Goal: Connect with others: Send message

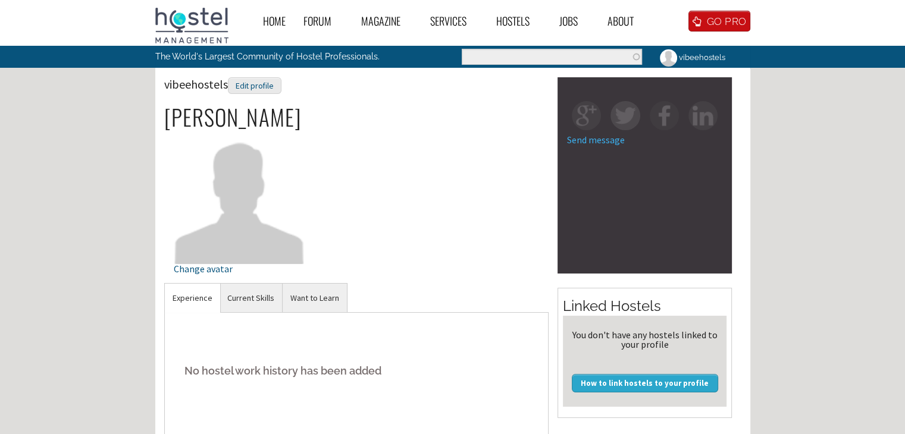
click at [550, 301] on div "Send message Linked Hostels You don't have any hostels linked to your profile H…" at bounding box center [644, 247] width 192 height 341
drag, startPoint x: 553, startPoint y: 84, endPoint x: 759, endPoint y: 269, distance: 277.1
click at [758, 271] on div "Home Forum « Back Forum Forums Index « Back Forums Index New Posts Recent Activ…" at bounding box center [452, 361] width 905 height 722
click at [821, 261] on div "Home Forum « Back Forum Forums Index « Back Forums Index New Posts Recent Activ…" at bounding box center [452, 361] width 905 height 722
click at [735, 300] on div "Send message Linked Hostels You don't have any hostels linked to your profile H…" at bounding box center [644, 247] width 192 height 341
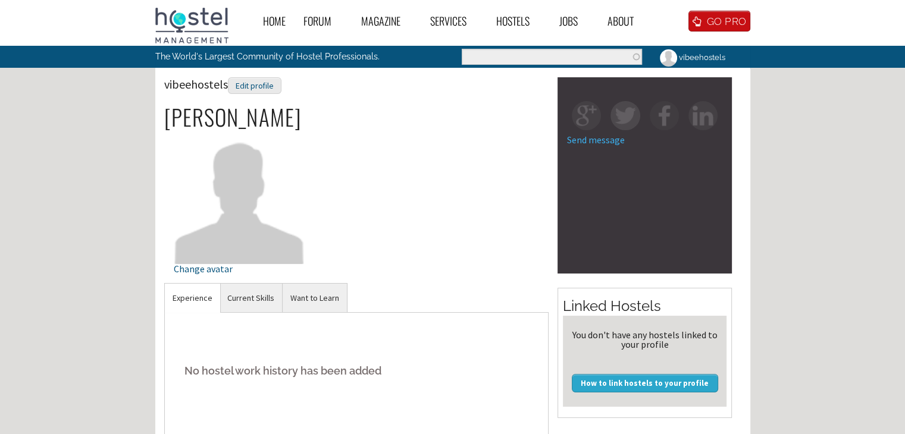
click at [548, 73] on main "vibeehostels Edit profile [PERSON_NAME] Change avatar vibeehostels Experience N…" at bounding box center [452, 395] width 595 height 654
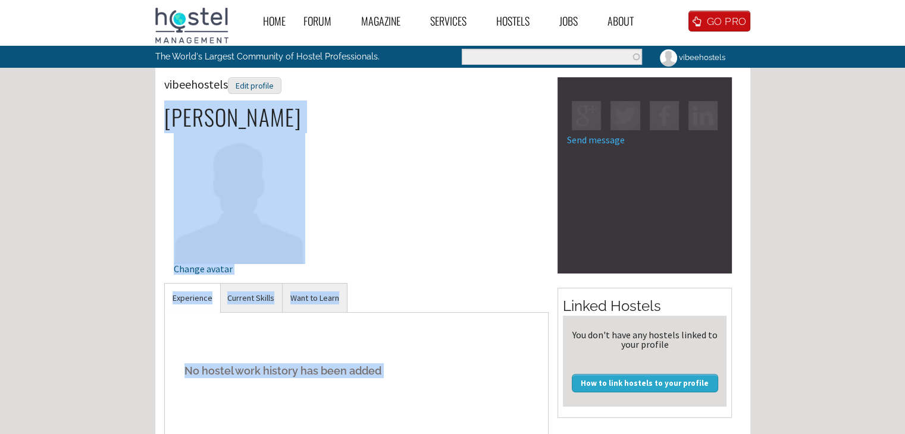
drag, startPoint x: 539, startPoint y: 98, endPoint x: 553, endPoint y: 124, distance: 29.3
click at [553, 124] on div "vibeehostels Edit profile [PERSON_NAME] Change avatar vibeehostels Experience N…" at bounding box center [452, 299] width 577 height 444
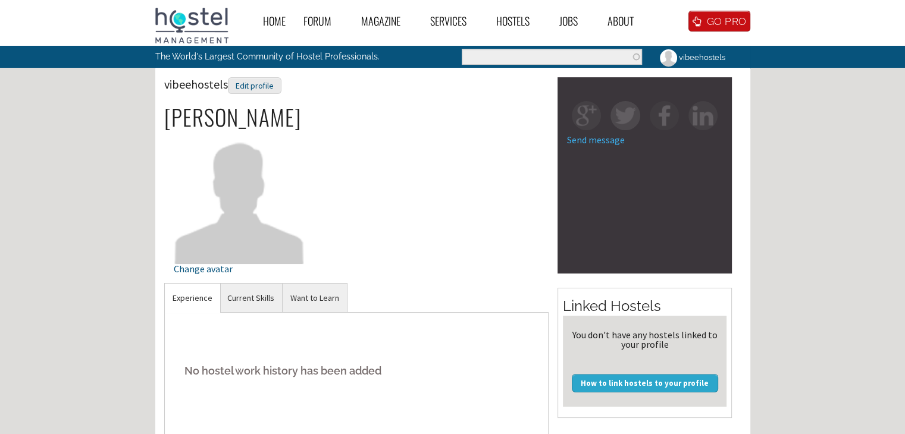
click at [555, 288] on div "Send message Linked Hostels You don't have any hostels linked to your profile H…" at bounding box center [644, 247] width 192 height 341
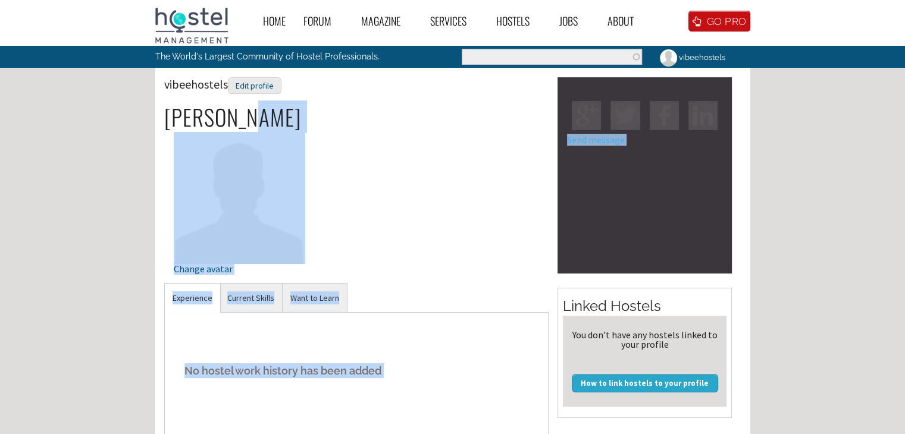
drag, startPoint x: 565, startPoint y: 284, endPoint x: 521, endPoint y: 189, distance: 104.9
click at [521, 189] on div "vibeehostels Edit profile [PERSON_NAME] Change avatar vibeehostels Experience N…" at bounding box center [452, 299] width 577 height 444
click at [523, 153] on div "vibeehostels Edit profile [PERSON_NAME] Change avatar" at bounding box center [356, 180] width 385 height 206
